Goal: Transaction & Acquisition: Book appointment/travel/reservation

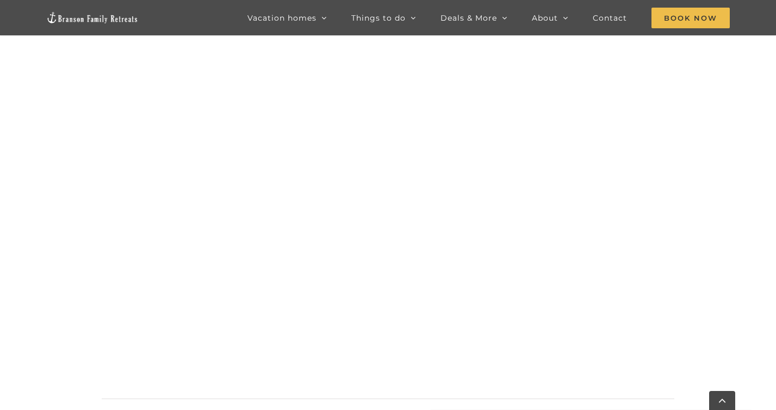
scroll to position [657, 0]
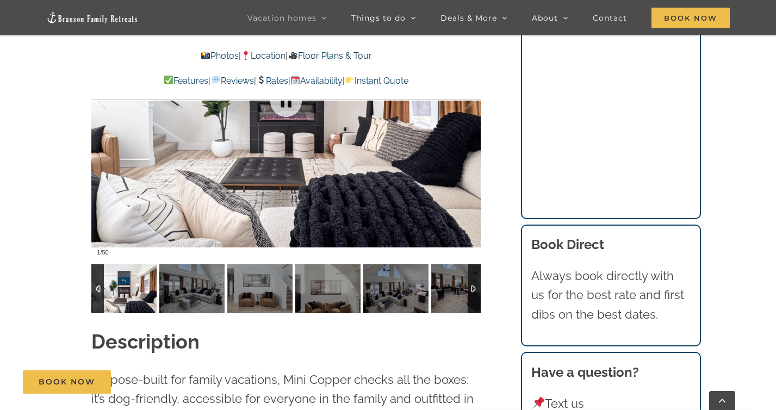
scroll to position [952, 0]
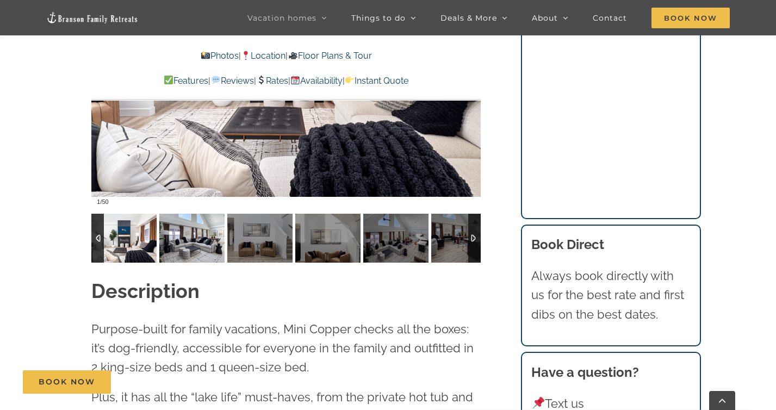
click at [189, 240] on img at bounding box center [191, 238] width 65 height 49
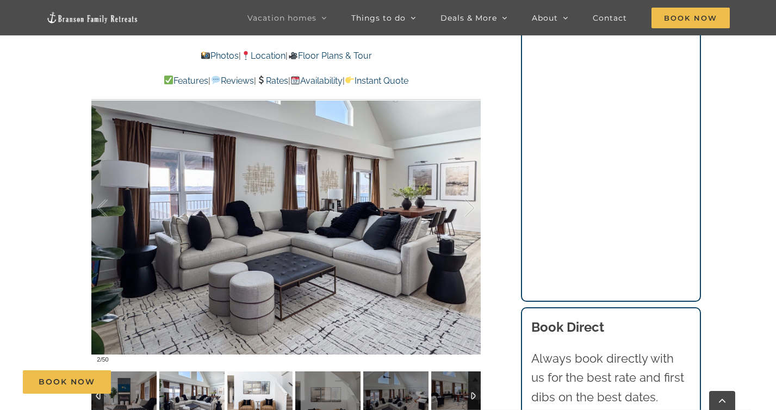
scroll to position [726, 0]
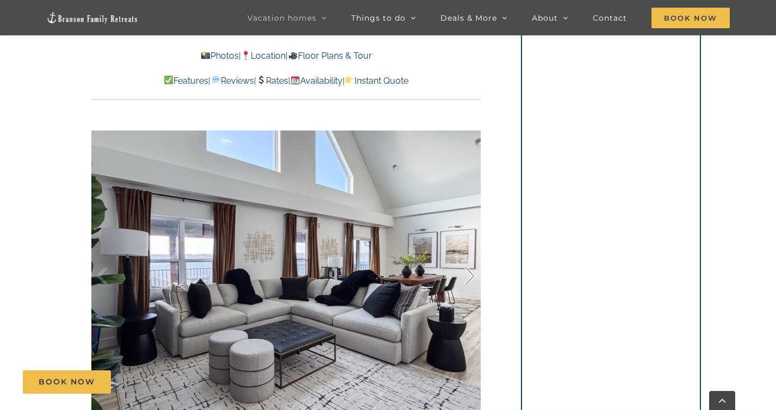
click at [472, 274] on div at bounding box center [459, 276] width 34 height 67
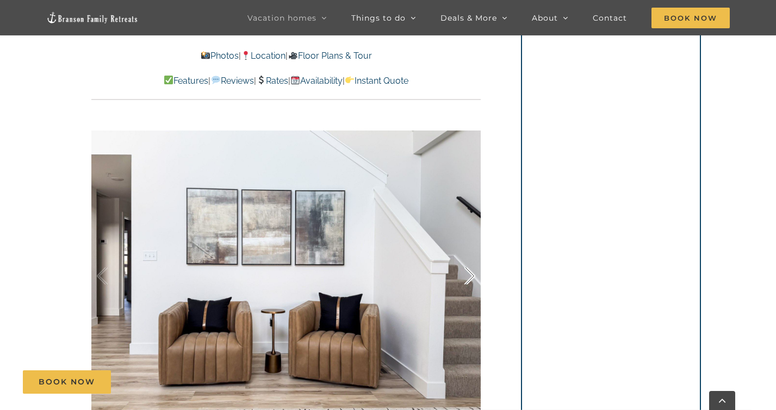
click at [472, 274] on div at bounding box center [459, 276] width 34 height 67
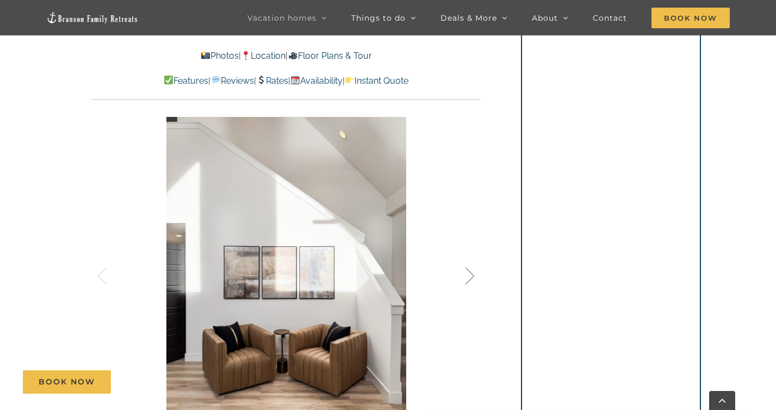
click at [472, 274] on div at bounding box center [459, 276] width 34 height 67
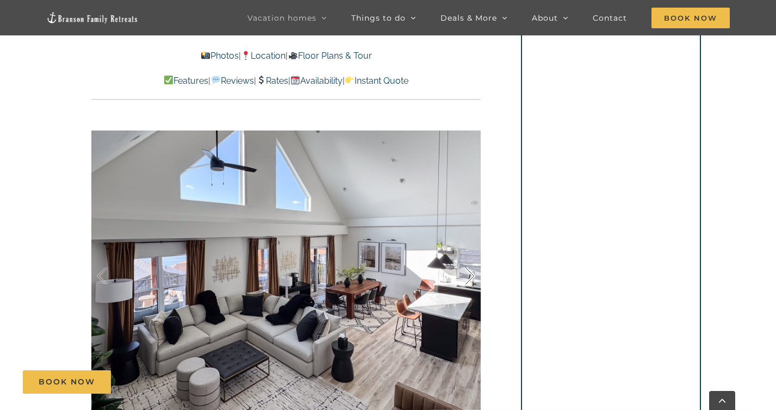
click at [472, 274] on div at bounding box center [459, 276] width 34 height 67
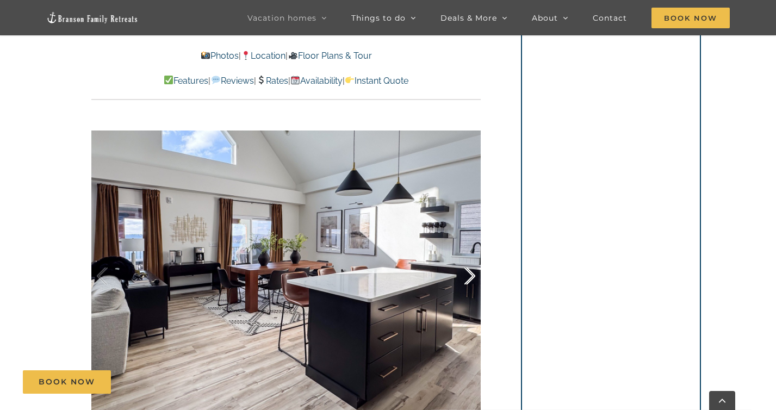
click at [472, 274] on div at bounding box center [459, 276] width 34 height 67
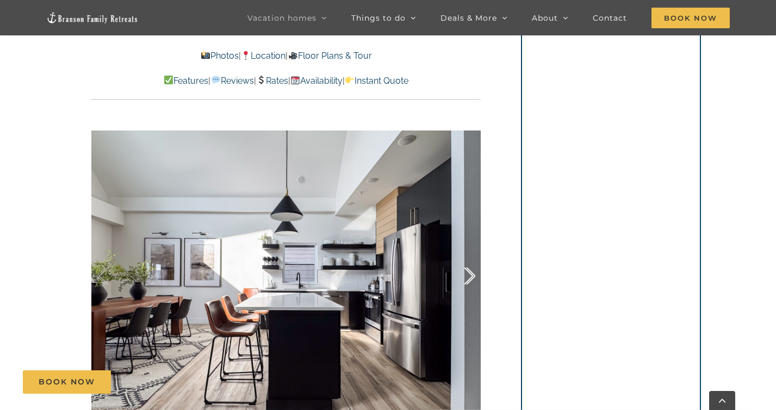
click at [472, 274] on div at bounding box center [459, 276] width 34 height 67
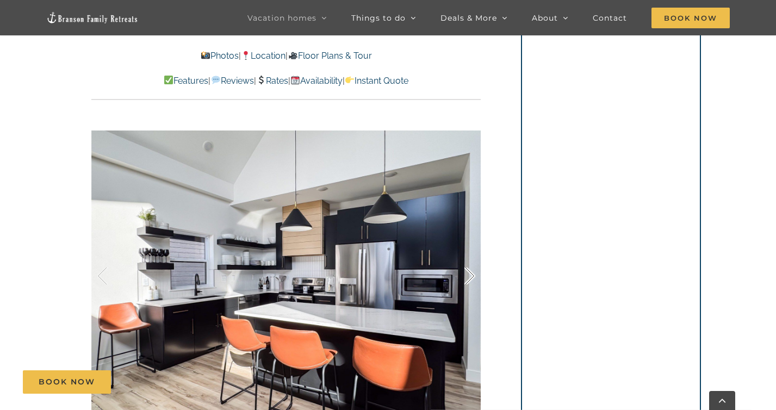
click at [472, 274] on div at bounding box center [459, 276] width 34 height 67
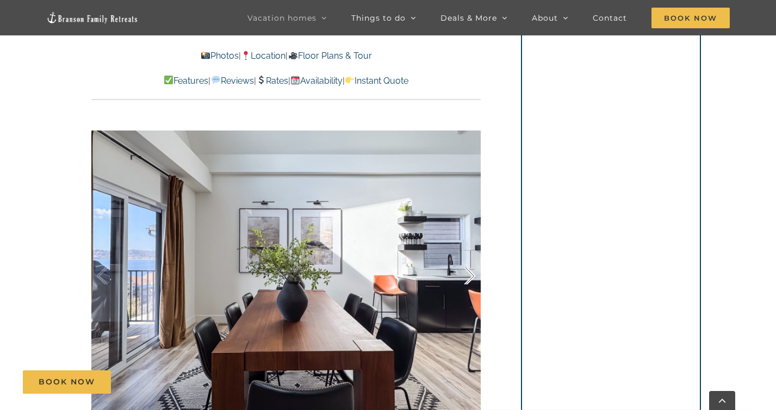
click at [472, 274] on div at bounding box center [459, 276] width 34 height 67
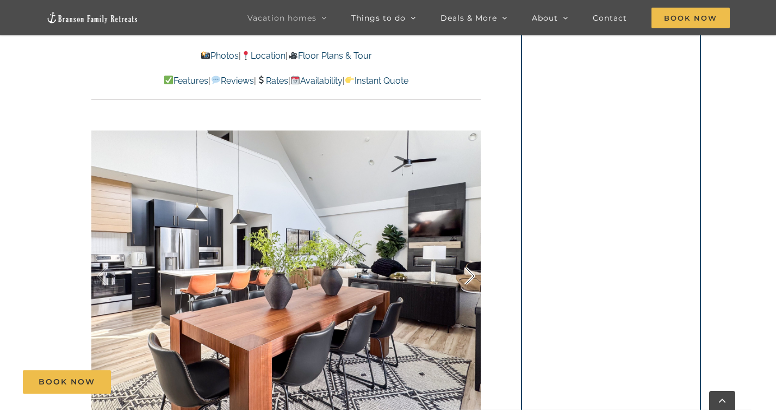
click at [472, 274] on div at bounding box center [459, 276] width 34 height 67
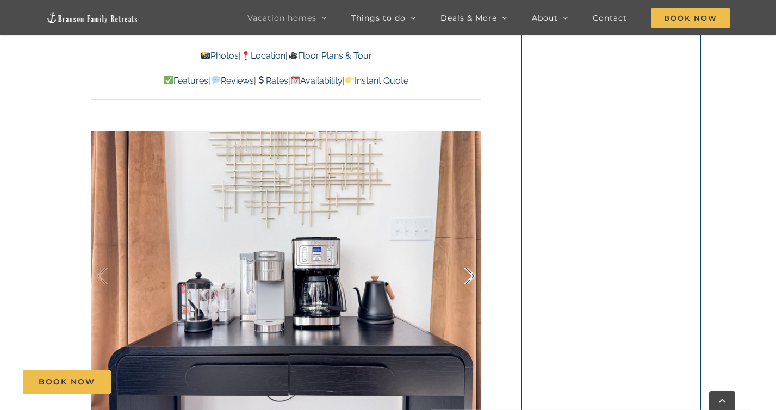
click at [472, 274] on div at bounding box center [459, 276] width 34 height 67
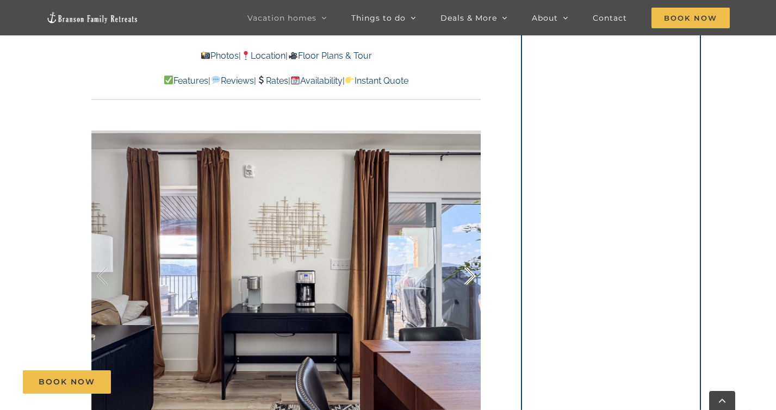
click at [472, 274] on div at bounding box center [459, 276] width 34 height 67
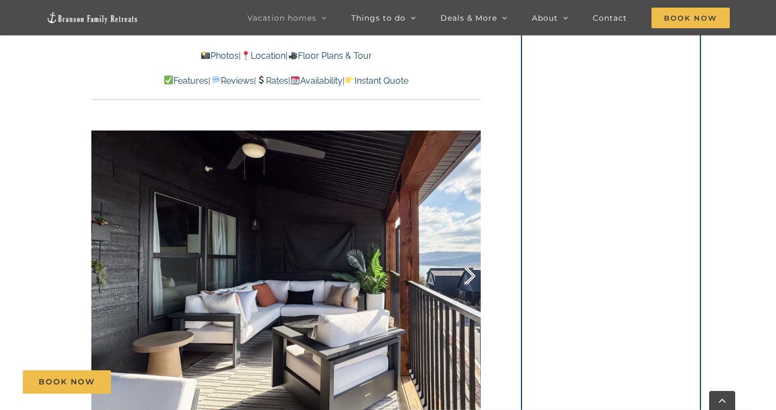
click at [472, 274] on div at bounding box center [459, 276] width 34 height 67
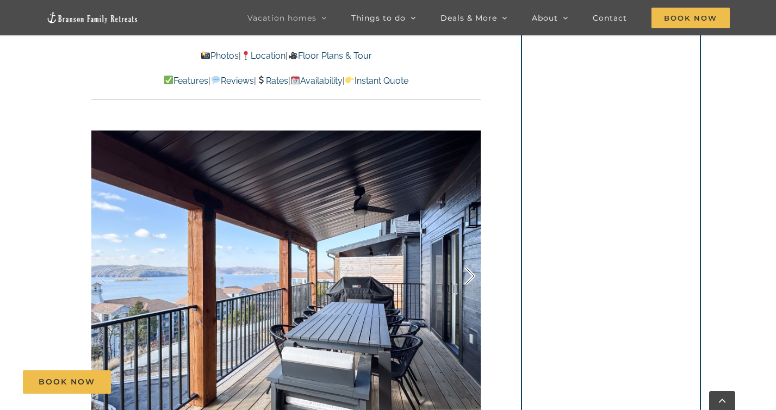
click at [472, 274] on div at bounding box center [459, 276] width 34 height 67
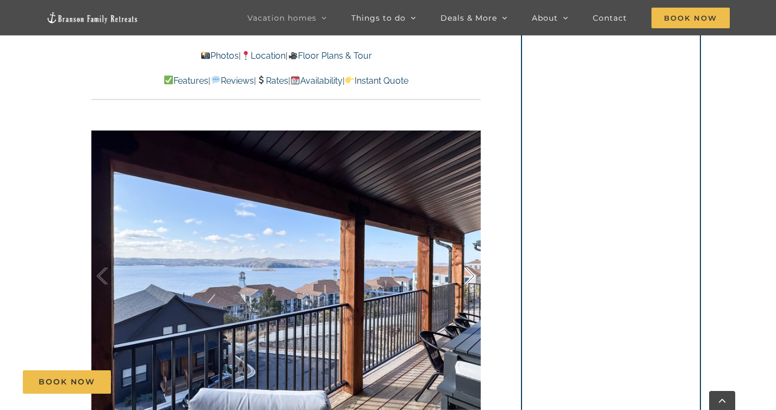
click at [472, 274] on div at bounding box center [459, 276] width 34 height 67
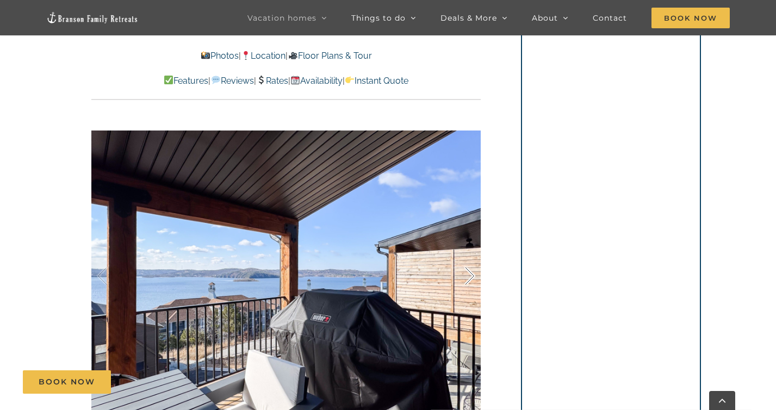
click at [472, 274] on div at bounding box center [459, 276] width 34 height 67
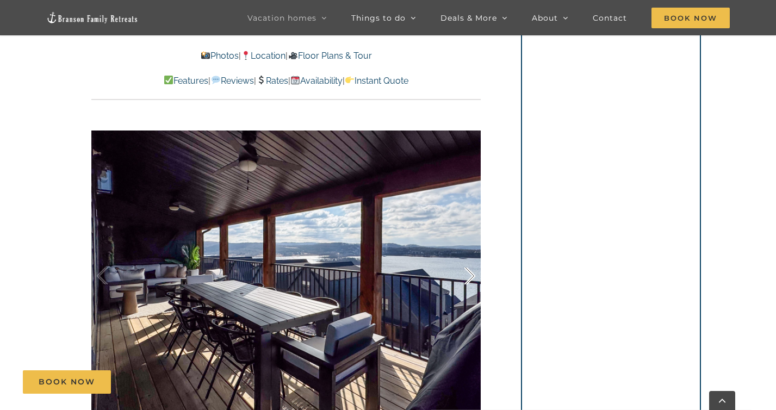
click at [472, 274] on div at bounding box center [459, 276] width 34 height 67
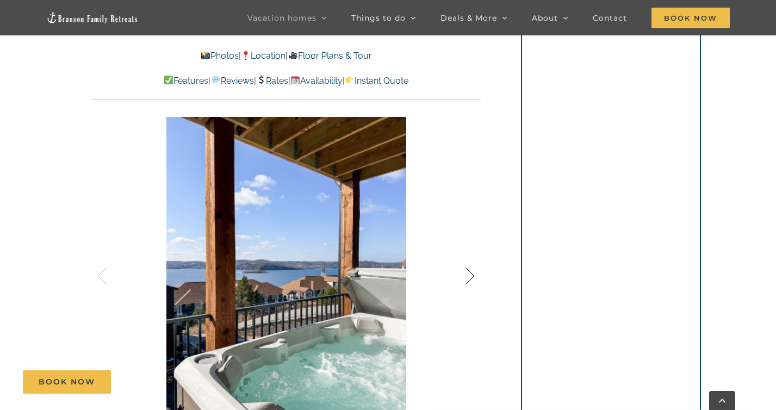
click at [472, 274] on div at bounding box center [459, 276] width 34 height 67
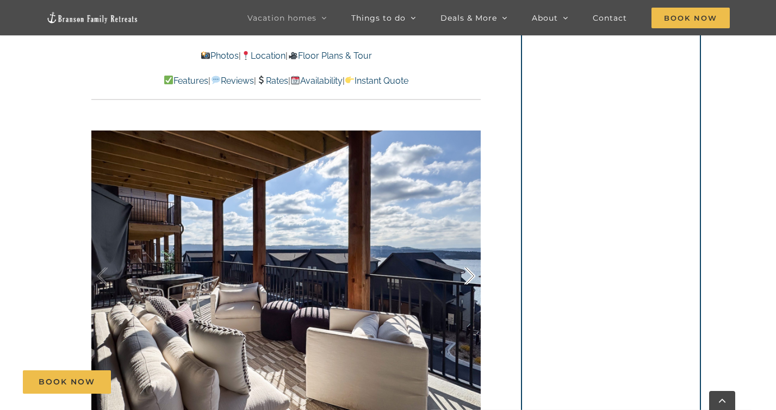
click at [472, 274] on div at bounding box center [459, 276] width 34 height 67
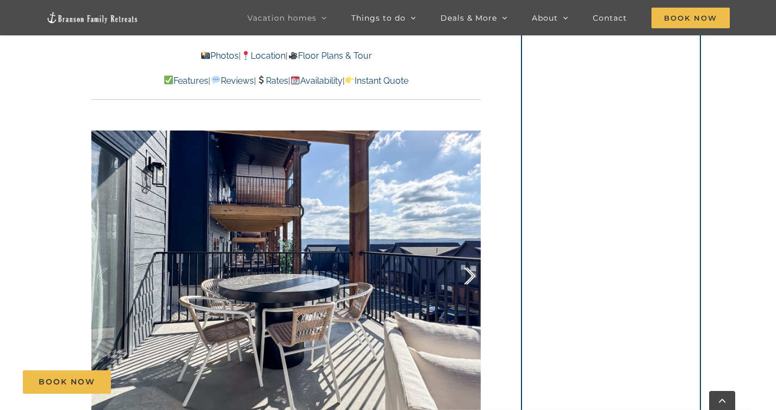
click at [472, 274] on div at bounding box center [459, 276] width 34 height 67
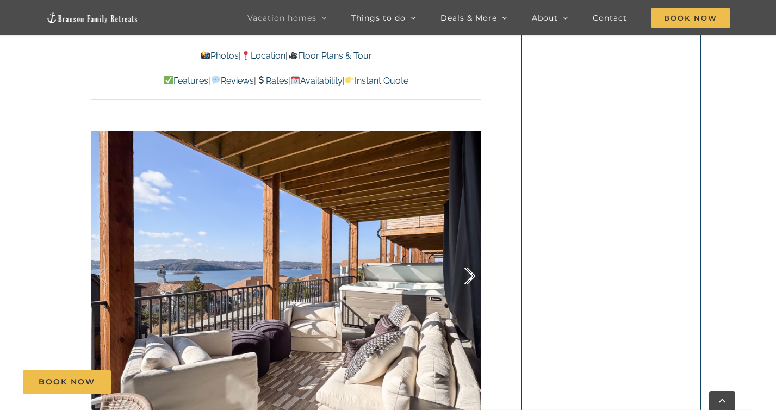
click at [472, 274] on div at bounding box center [459, 276] width 34 height 67
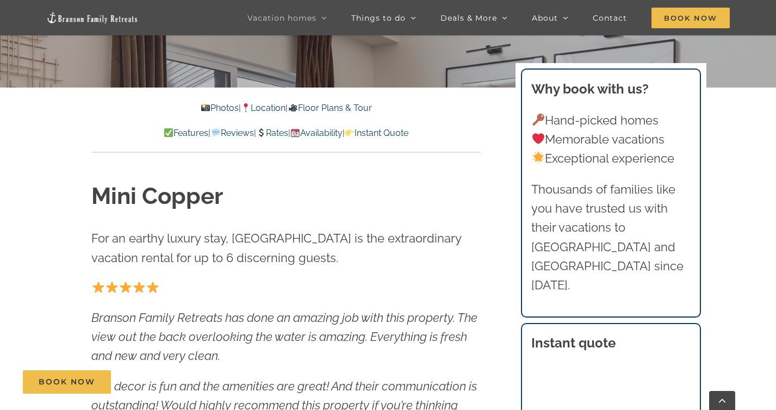
scroll to position [118, 0]
